Goal: Use online tool/utility: Utilize a website feature to perform a specific function

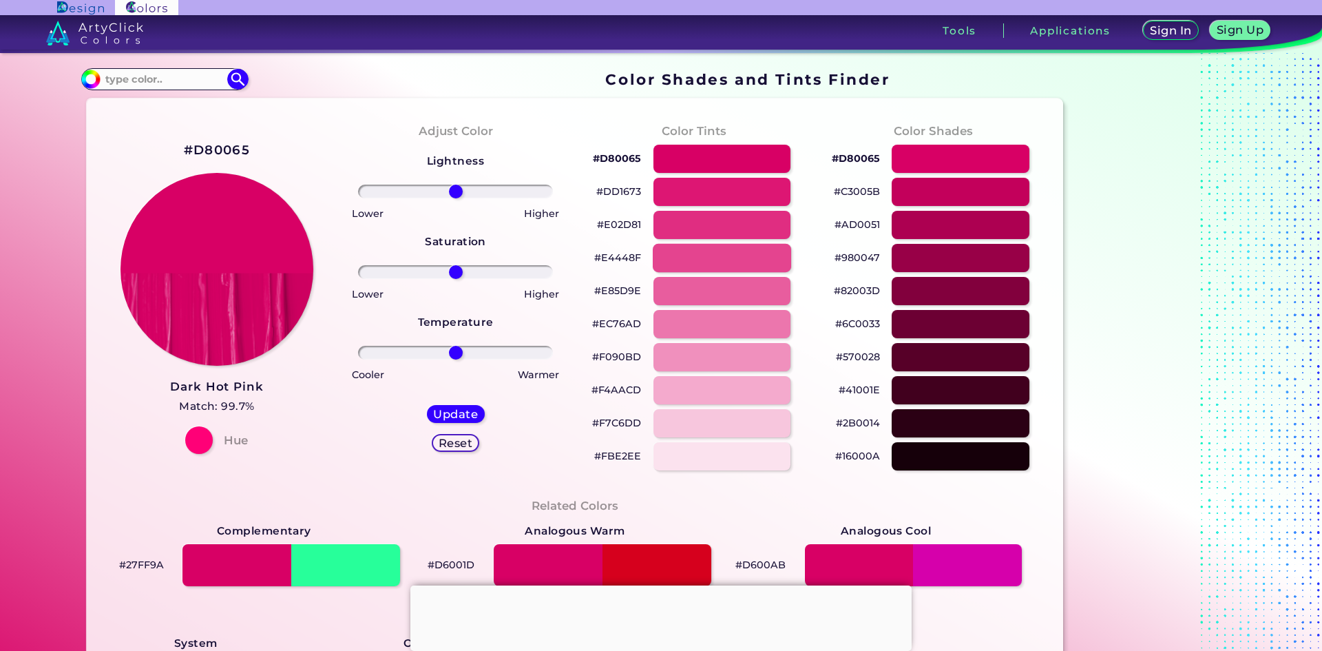
click at [741, 262] on div at bounding box center [722, 258] width 138 height 28
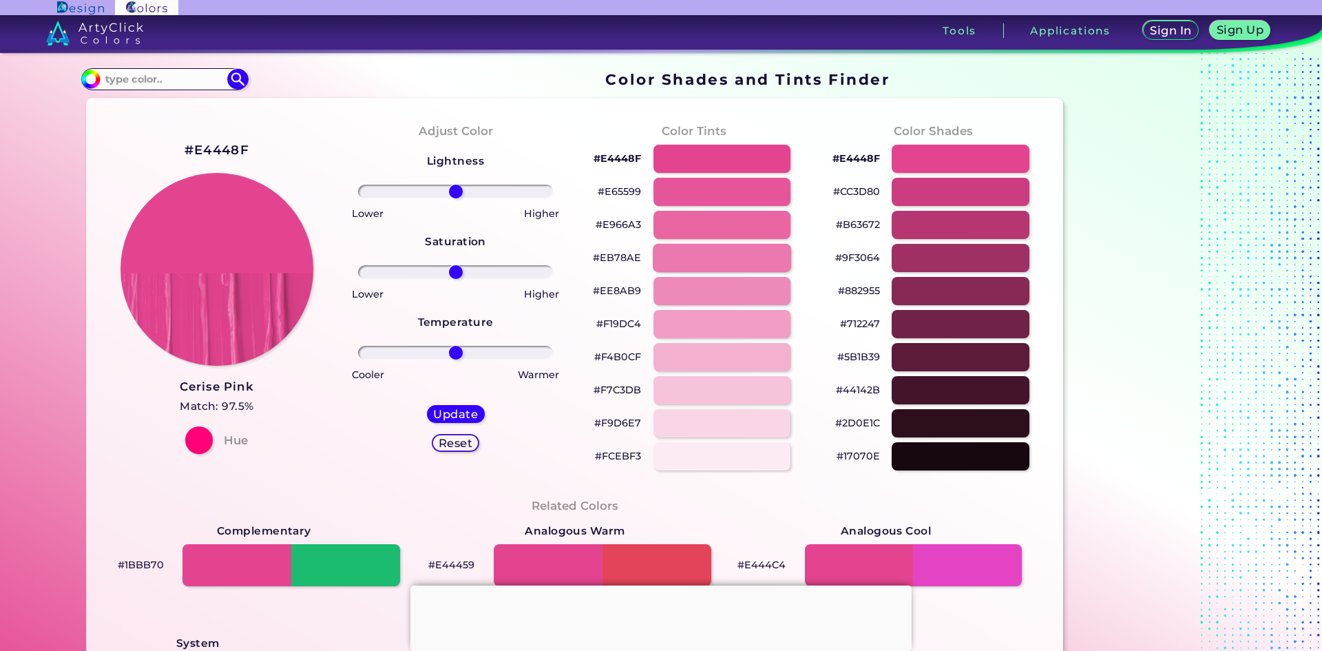
click at [697, 250] on div at bounding box center [722, 258] width 138 height 28
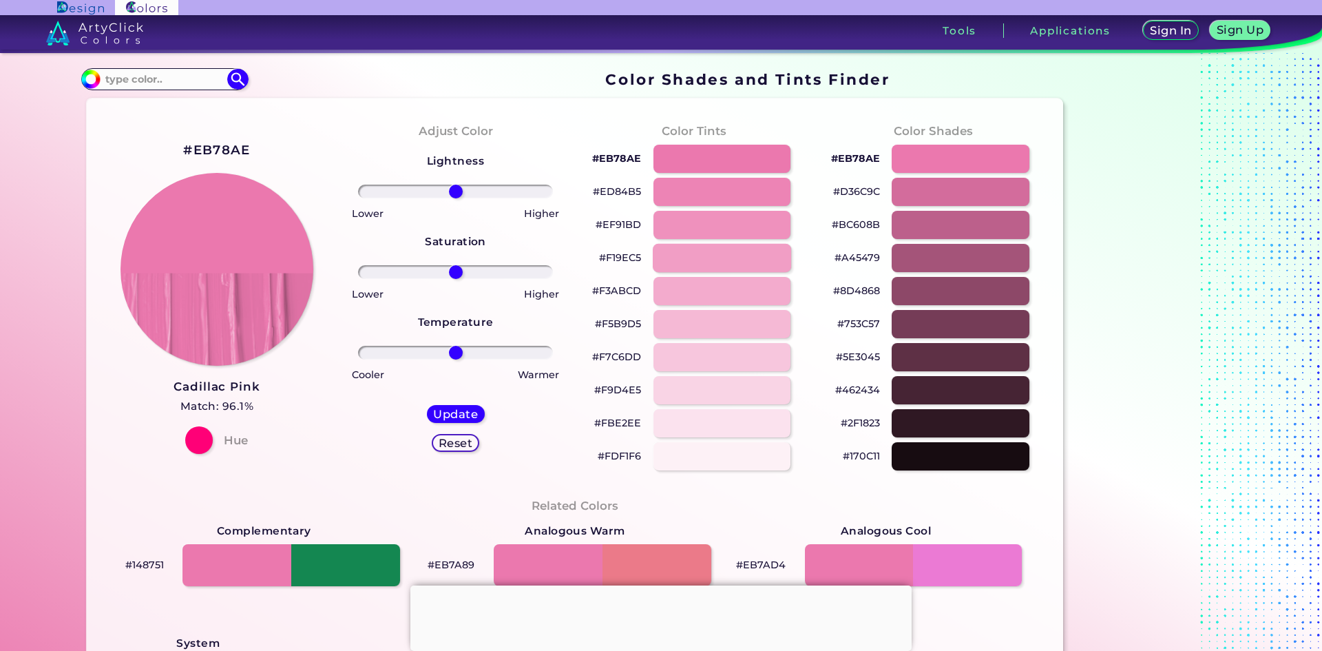
click at [697, 251] on div at bounding box center [722, 258] width 138 height 28
type input "#f19ec5"
